Goal: Task Accomplishment & Management: Complete application form

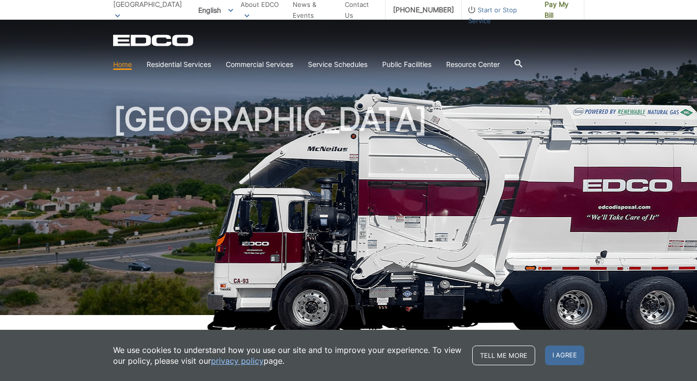
click at [451, 202] on h1 "[GEOGRAPHIC_DATA]" at bounding box center [348, 211] width 471 height 216
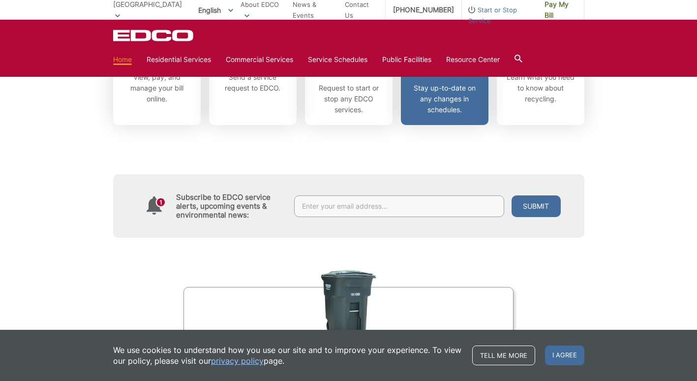
scroll to position [393, 0]
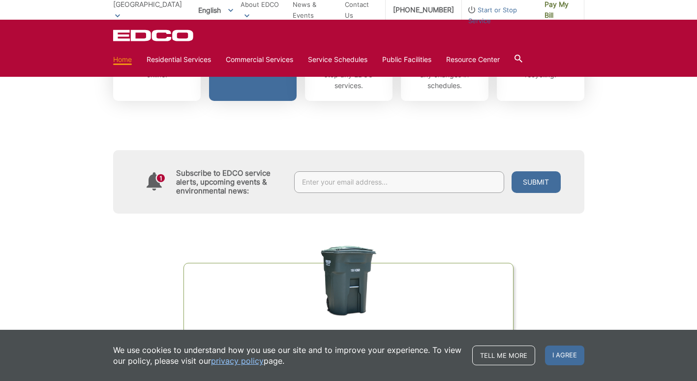
click at [209, 101] on link "Make a Request Send a service request to EDCO." at bounding box center [253, 36] width 88 height 130
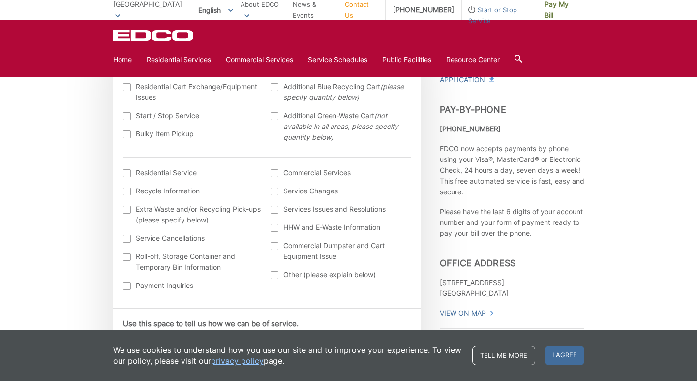
scroll to position [344, 0]
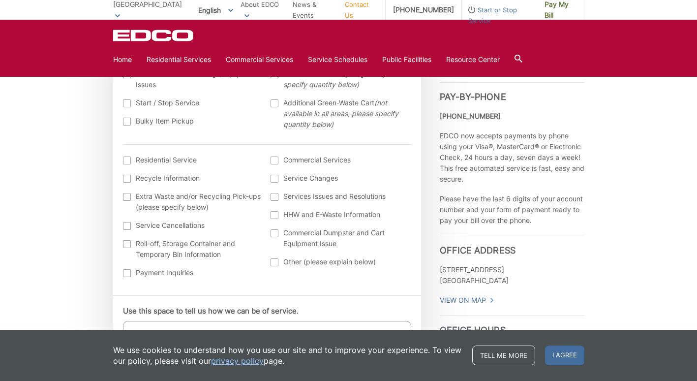
click at [123, 125] on div at bounding box center [127, 122] width 8 height 8
click at [0, 0] on input "Bulky Item Pickup" at bounding box center [0, 0] width 0 height 0
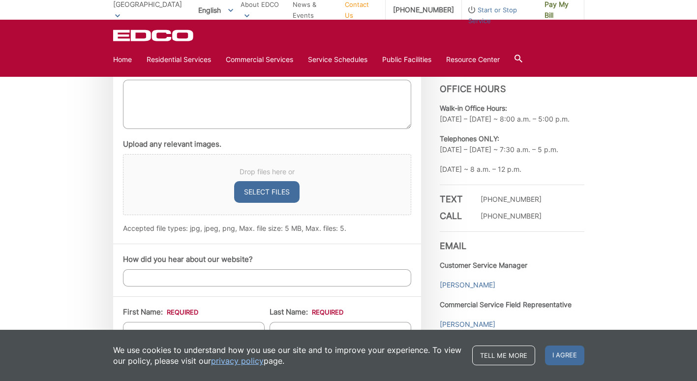
scroll to position [590, 0]
